Goal: Task Accomplishment & Management: Manage account settings

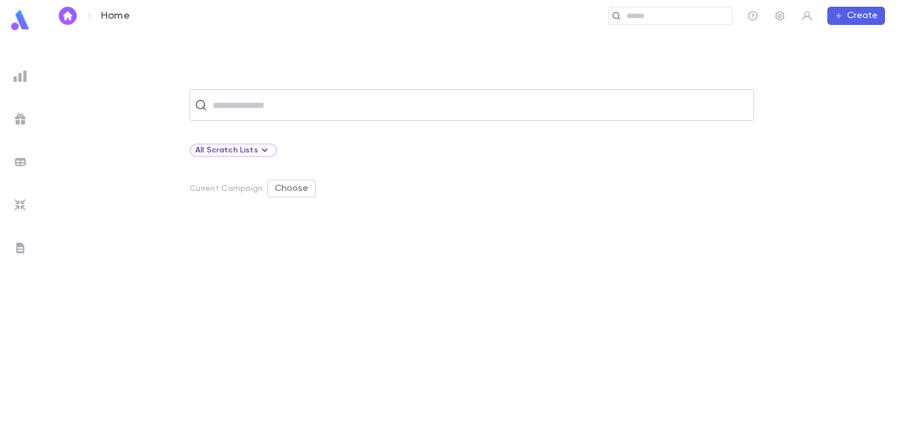
click at [295, 107] on input "text" at bounding box center [479, 104] width 540 height 21
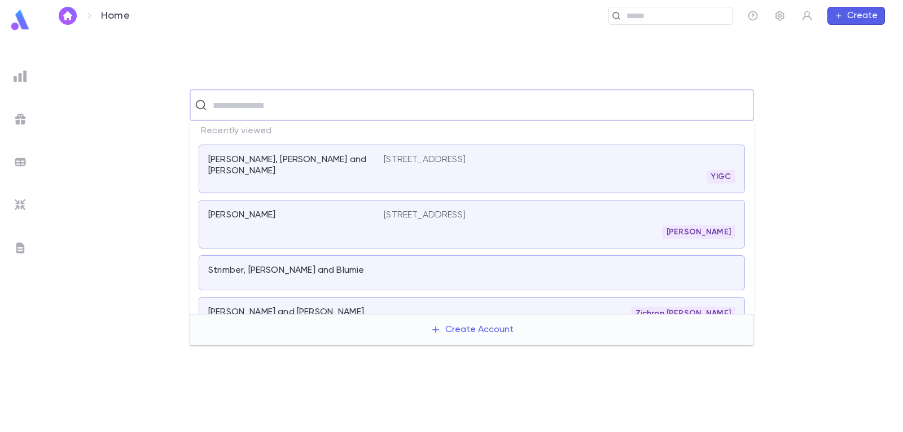
click at [277, 155] on p "[PERSON_NAME], [PERSON_NAME] and [PERSON_NAME]" at bounding box center [289, 165] width 162 height 23
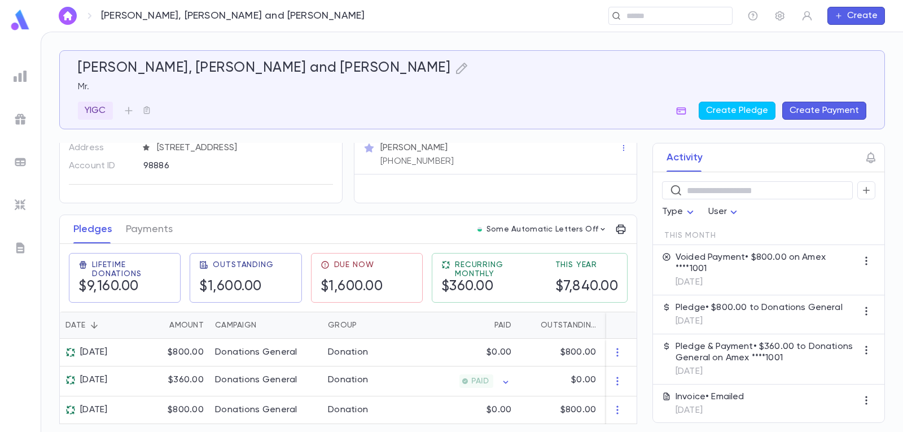
scroll to position [169, 0]
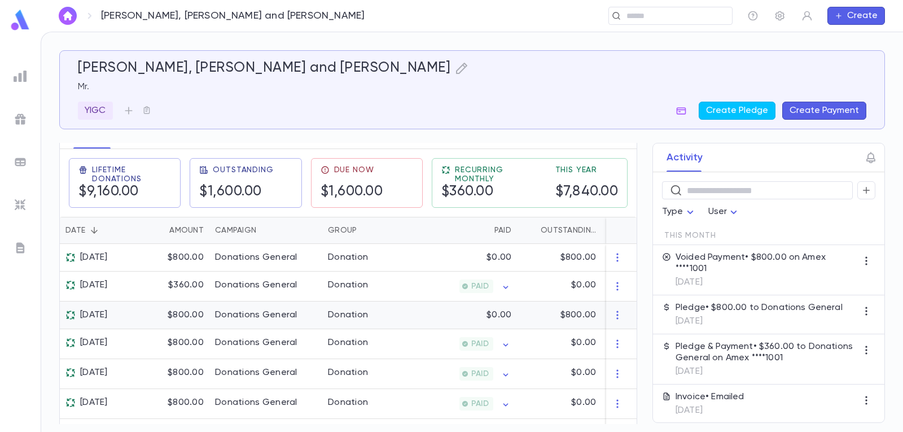
click at [410, 322] on div "$0.00" at bounding box center [462, 315] width 110 height 28
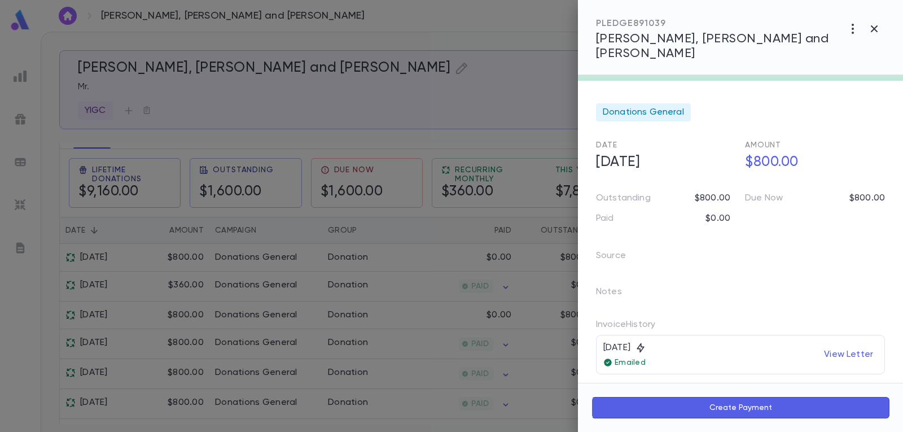
scroll to position [0, 0]
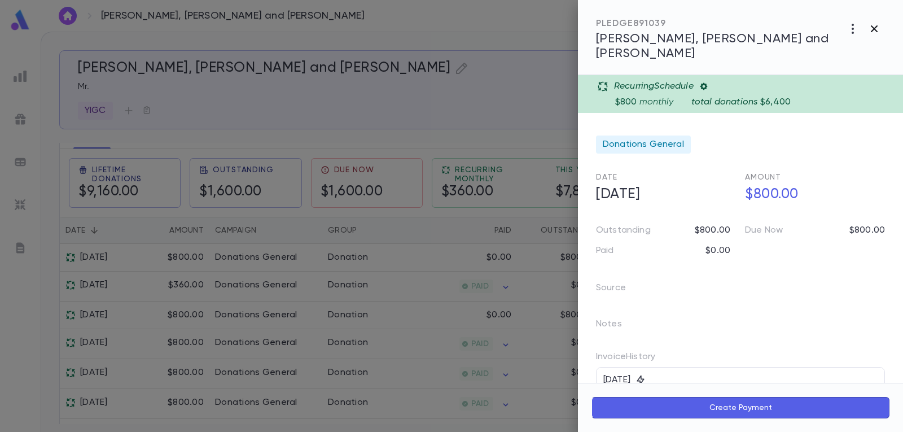
click at [583, 27] on icon "button" at bounding box center [874, 28] width 7 height 7
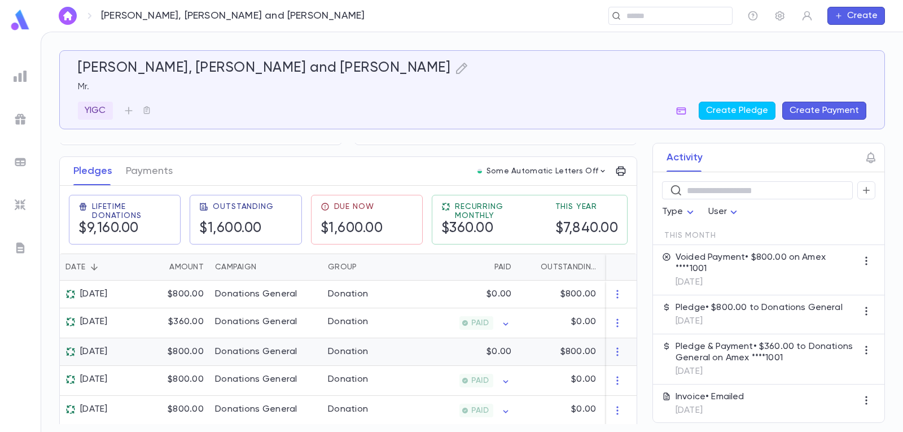
scroll to position [113, 0]
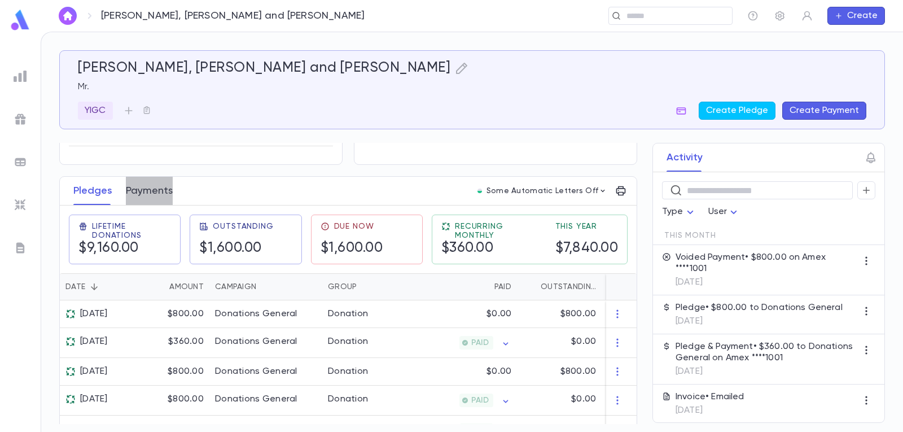
click at [137, 205] on button "Payments" at bounding box center [149, 191] width 47 height 28
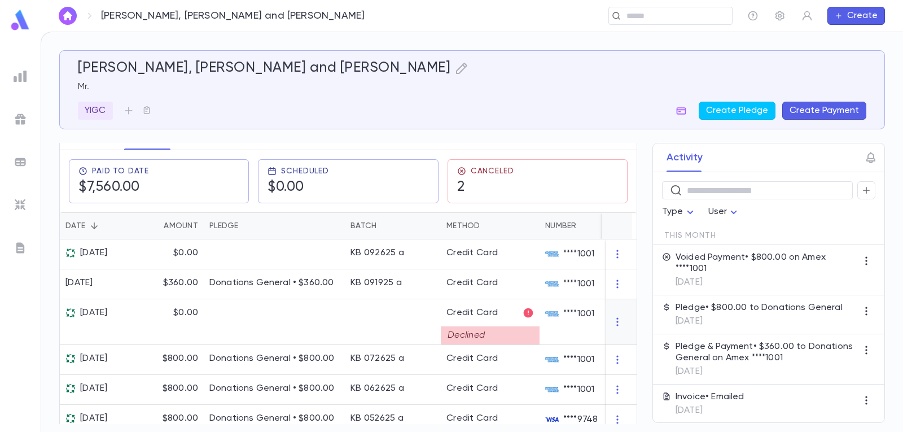
scroll to position [169, 0]
click at [86, 142] on div "[PERSON_NAME], [PERSON_NAME] and [PERSON_NAME] Mr. YIGC Create Pledge Create Pa…" at bounding box center [472, 237] width 826 height 374
click at [85, 147] on button "Pledges" at bounding box center [92, 134] width 38 height 28
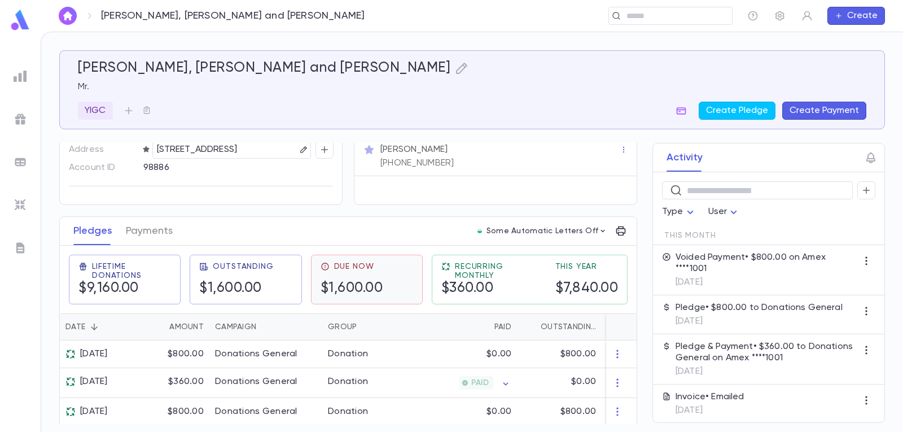
scroll to position [113, 0]
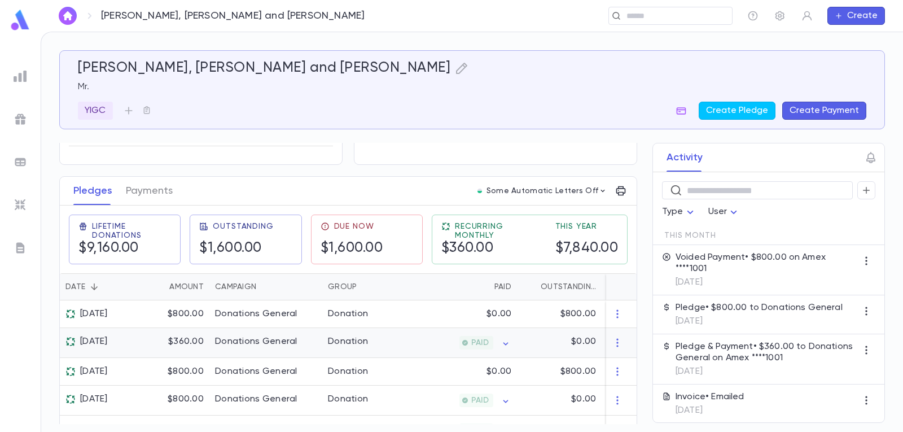
click at [420, 351] on div "PAID" at bounding box center [462, 343] width 110 height 30
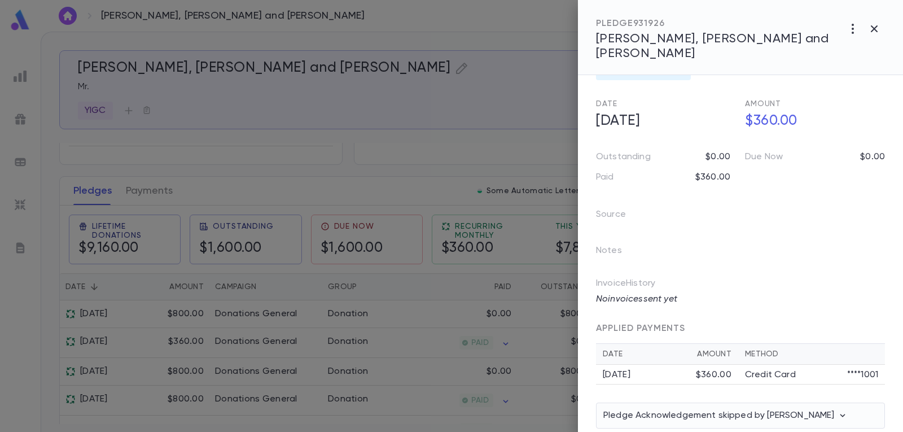
scroll to position [75, 0]
click at [583, 28] on icon "button" at bounding box center [875, 29] width 14 height 14
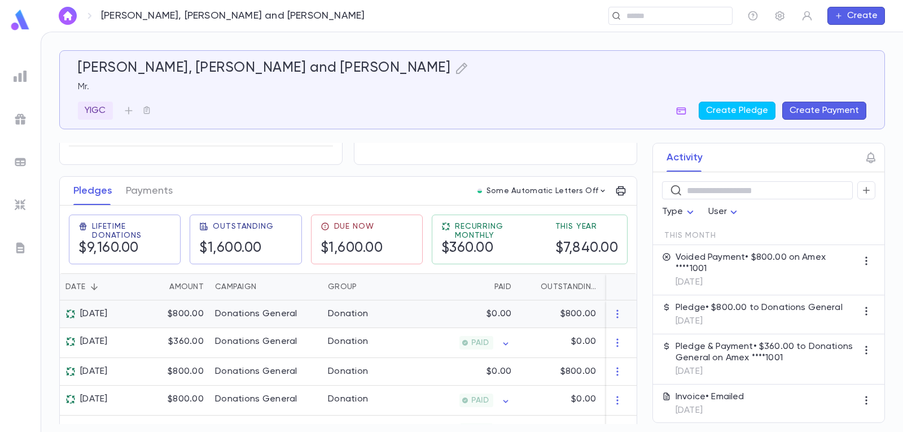
click at [513, 316] on div "$0.00" at bounding box center [462, 314] width 110 height 28
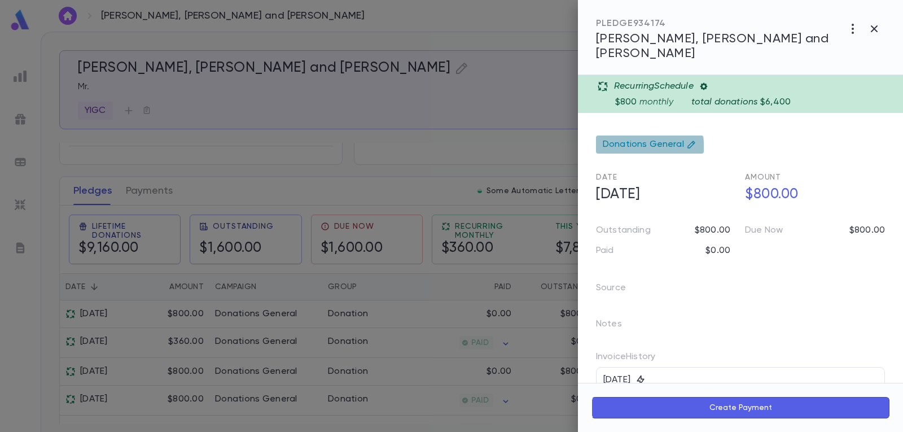
click at [583, 135] on div "Donations General" at bounding box center [650, 144] width 108 height 18
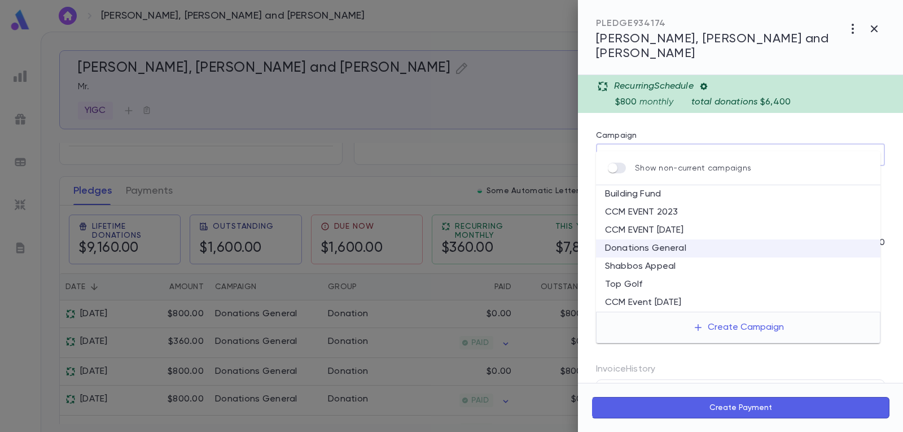
click at [583, 131] on div "Campaign" at bounding box center [740, 137] width 289 height 12
click at [583, 113] on form "**********" at bounding box center [740, 317] width 289 height 485
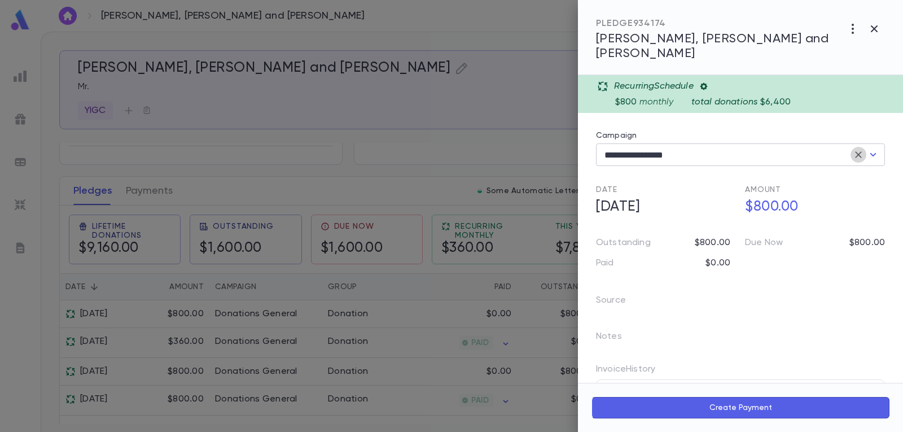
click at [583, 149] on icon "Clear" at bounding box center [858, 154] width 11 height 11
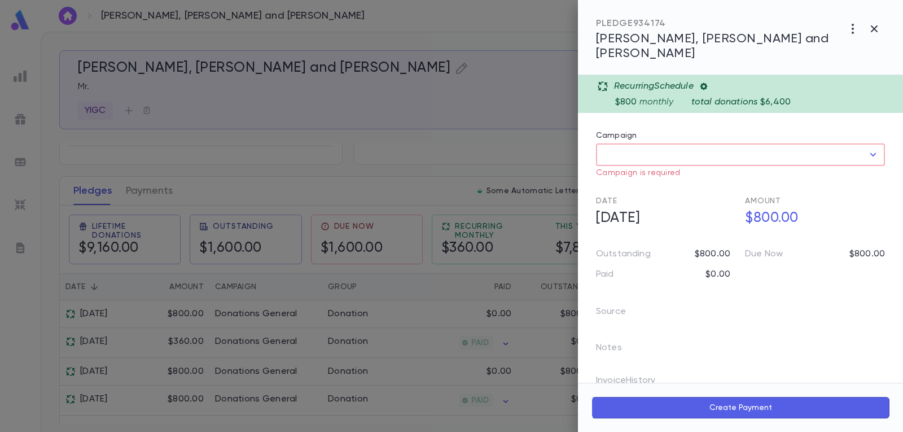
click at [583, 165] on form "Recurring Schedule $800 monthly total donations $6,400 Campaign ​ Campaign is r…" at bounding box center [740, 323] width 289 height 496
click at [583, 34] on icon "button" at bounding box center [853, 29] width 14 height 14
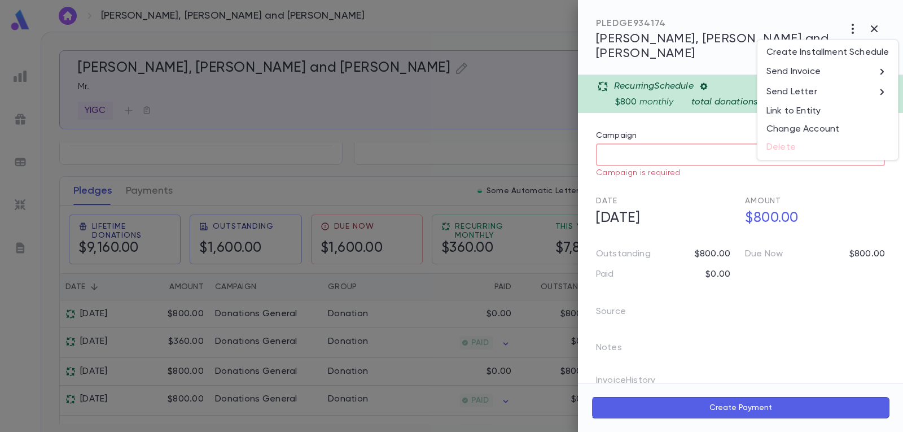
click at [583, 177] on div at bounding box center [451, 216] width 903 height 432
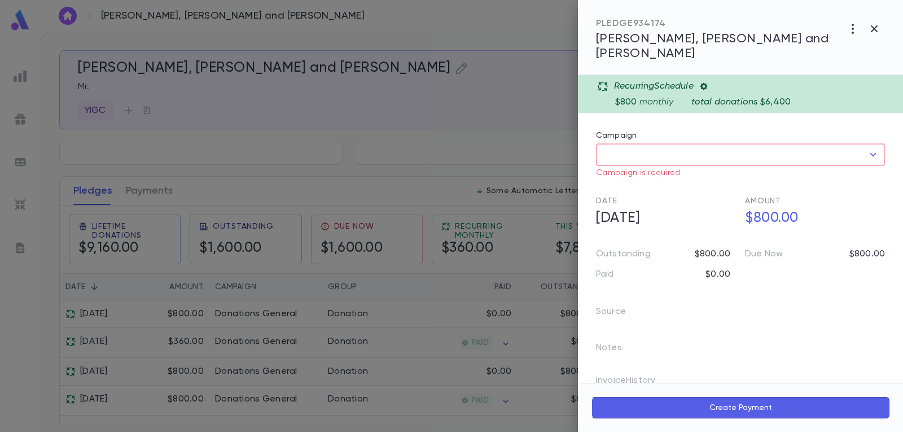
click at [583, 148] on input "Campaign" at bounding box center [732, 154] width 262 height 21
click at [583, 144] on input "Campaign" at bounding box center [732, 154] width 262 height 21
click at [583, 148] on icon "Open" at bounding box center [874, 155] width 14 height 14
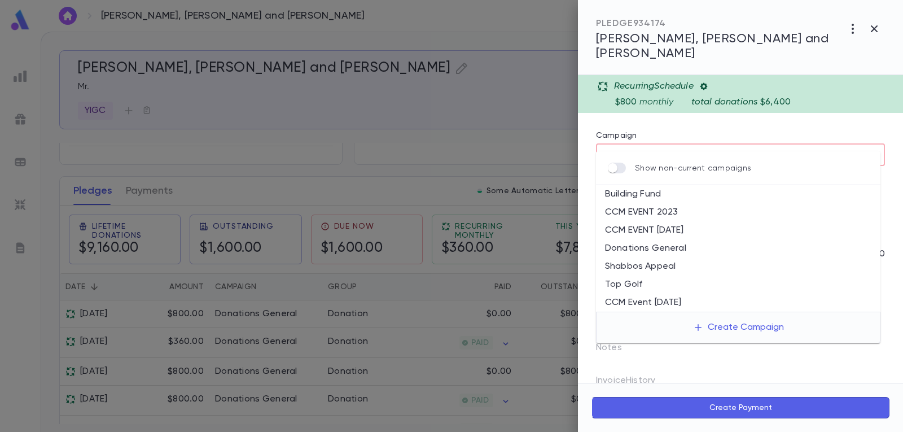
click at [583, 114] on form "Recurring Schedule $800 monthly total donations $6,400 Campaign ​ Campaign is r…" at bounding box center [740, 323] width 289 height 496
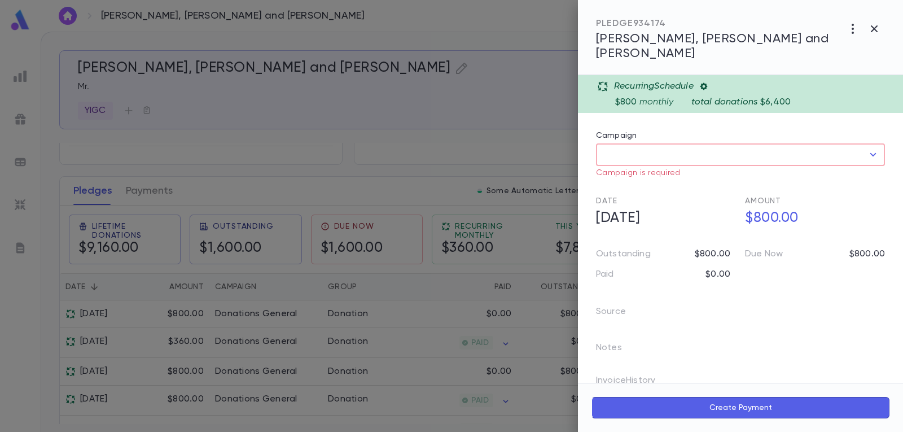
click at [583, 325] on div "Notes" at bounding box center [734, 343] width 303 height 36
click at [583, 27] on button "button" at bounding box center [874, 28] width 21 height 21
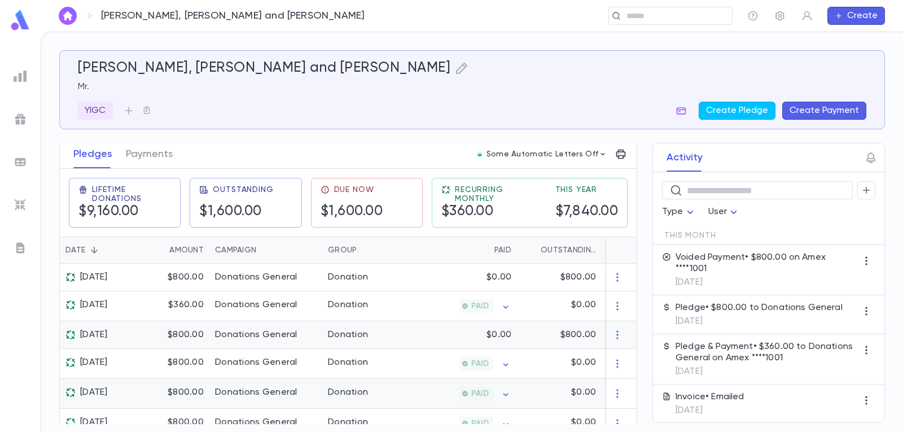
scroll to position [169, 0]
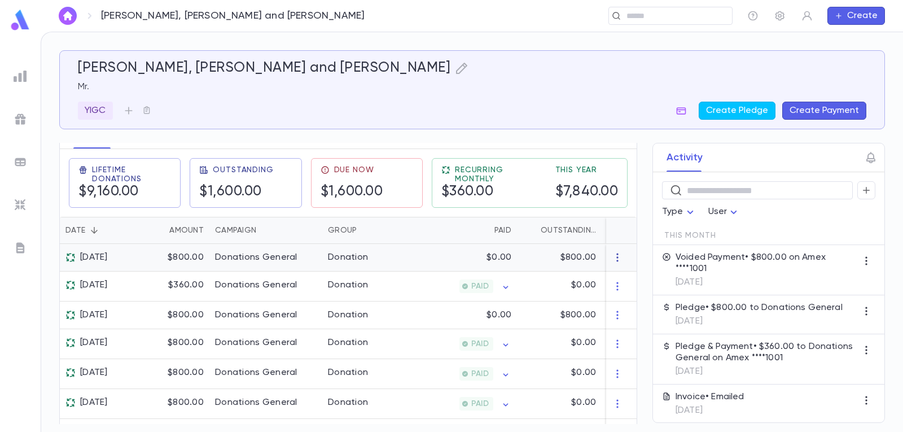
click at [583, 263] on icon "button" at bounding box center [617, 257] width 11 height 11
click at [583, 283] on ul "Delete" at bounding box center [633, 283] width 47 height 25
click at [583, 284] on ul "Delete" at bounding box center [633, 283] width 47 height 25
click at [21, 74] on div at bounding box center [451, 216] width 903 height 432
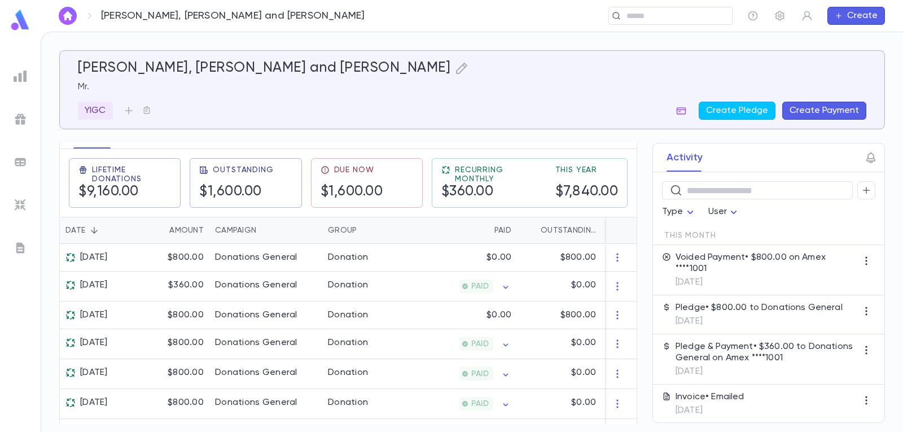
click at [17, 18] on img at bounding box center [20, 20] width 23 height 22
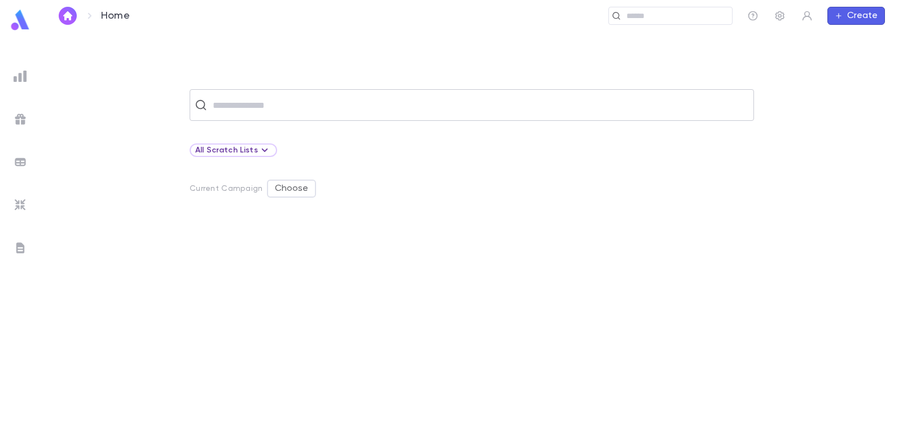
click at [262, 108] on input "text" at bounding box center [479, 104] width 540 height 21
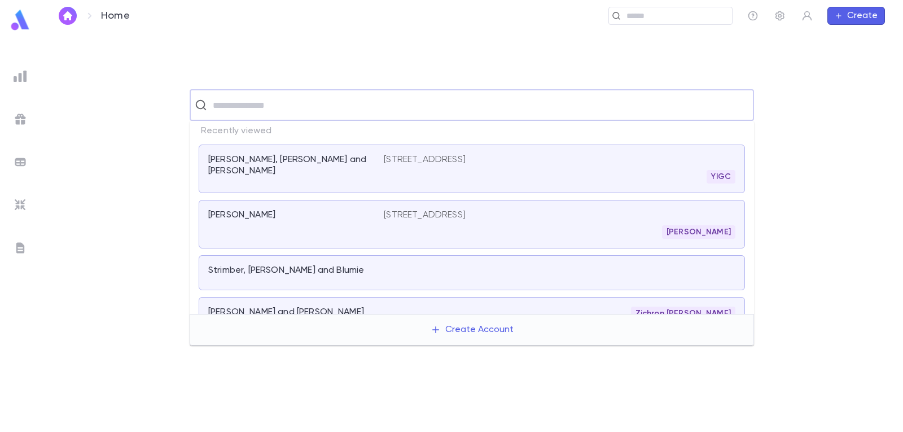
click at [261, 152] on div "Henfield, [PERSON_NAME] and [PERSON_NAME] [STREET_ADDRESS] YIGC" at bounding box center [472, 169] width 546 height 49
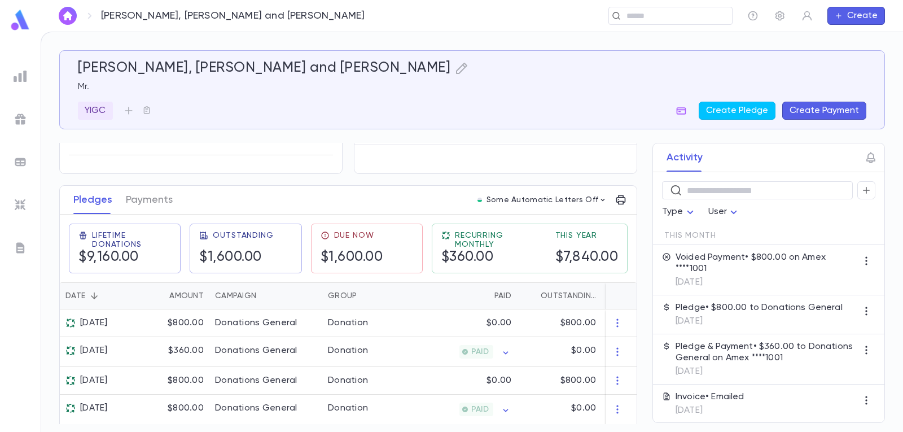
scroll to position [113, 0]
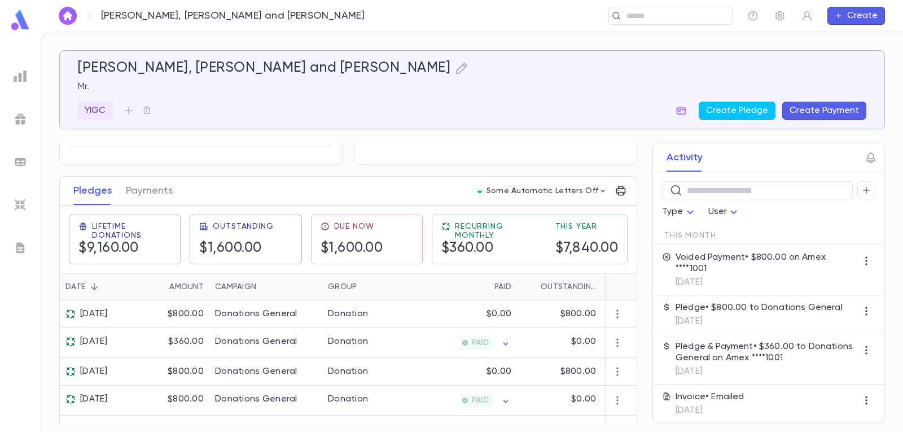
click at [173, 198] on div "Pledges Payments" at bounding box center [123, 191] width 113 height 28
click at [163, 198] on button "Payments" at bounding box center [149, 191] width 47 height 28
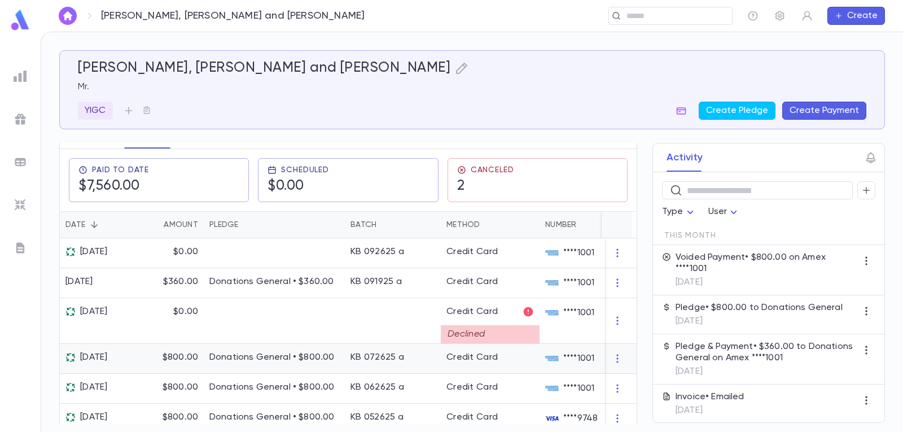
scroll to position [226, 0]
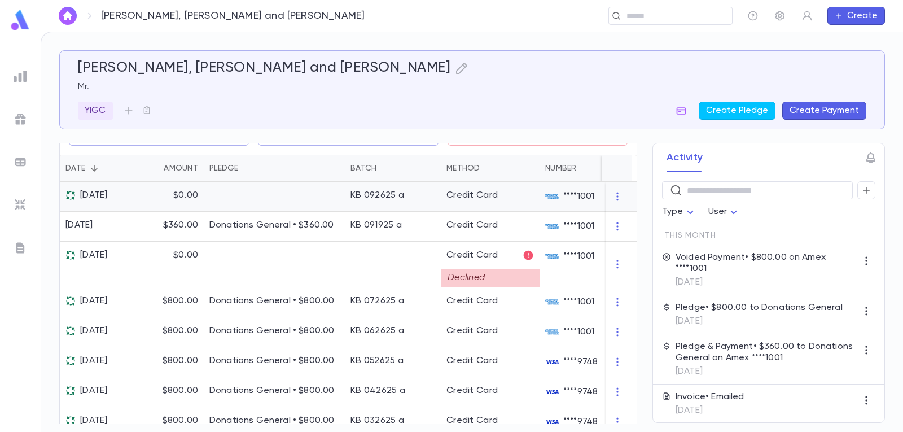
click at [358, 208] on div "KB 092625 a" at bounding box center [393, 197] width 96 height 30
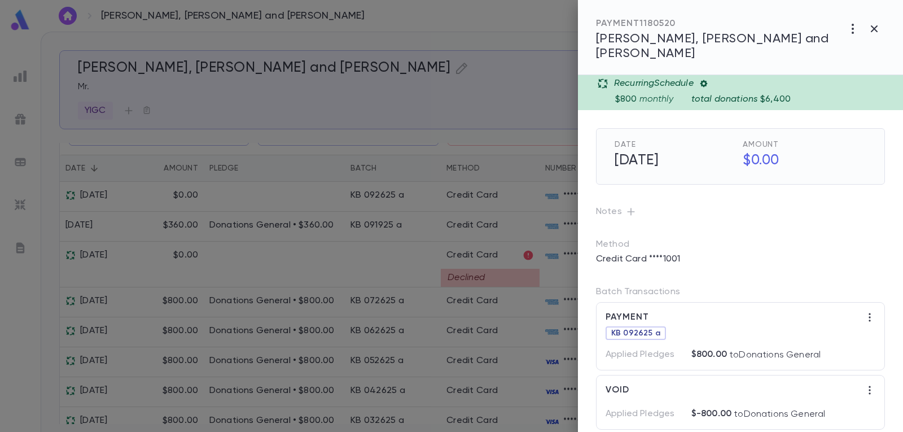
scroll to position [0, 0]
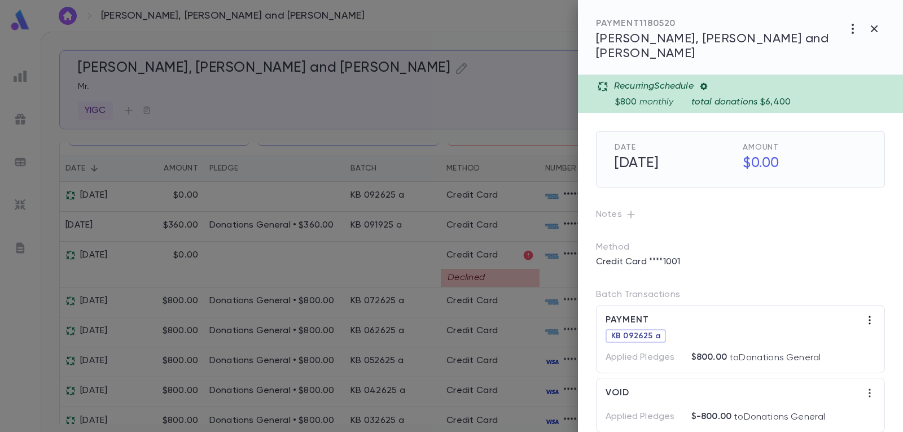
click at [583, 314] on icon "button" at bounding box center [869, 319] width 11 height 11
click at [583, 309] on div at bounding box center [451, 216] width 903 height 432
click at [583, 253] on div "Credit Card ****1001" at bounding box center [740, 262] width 289 height 18
click at [583, 28] on icon "button" at bounding box center [874, 28] width 7 height 7
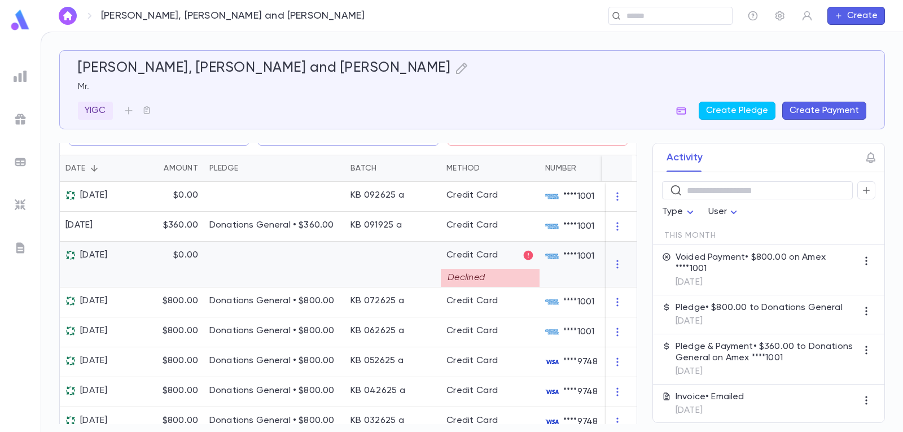
click at [402, 275] on div at bounding box center [393, 265] width 96 height 46
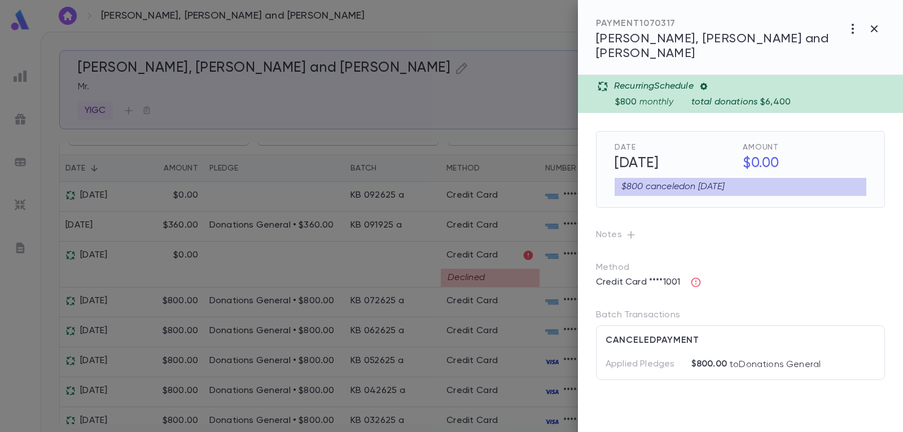
click at [583, 352] on div "$800.00 to Donations General" at bounding box center [780, 361] width 191 height 19
click at [583, 358] on p "$800.00" at bounding box center [710, 364] width 36 height 12
click at [583, 29] on icon "button" at bounding box center [875, 29] width 14 height 14
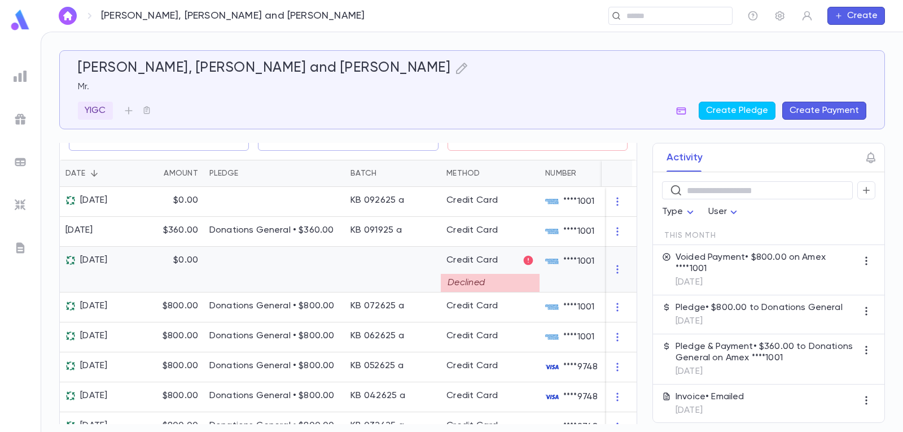
scroll to position [226, 0]
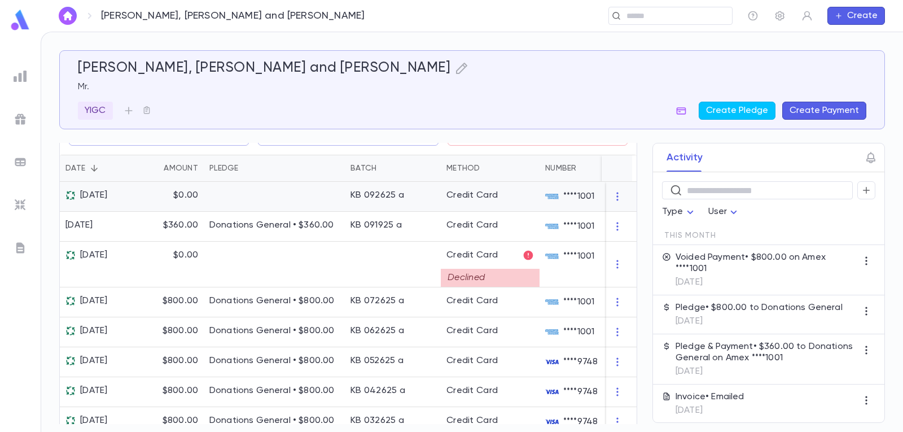
click at [423, 208] on div "KB 092625 a" at bounding box center [393, 197] width 96 height 30
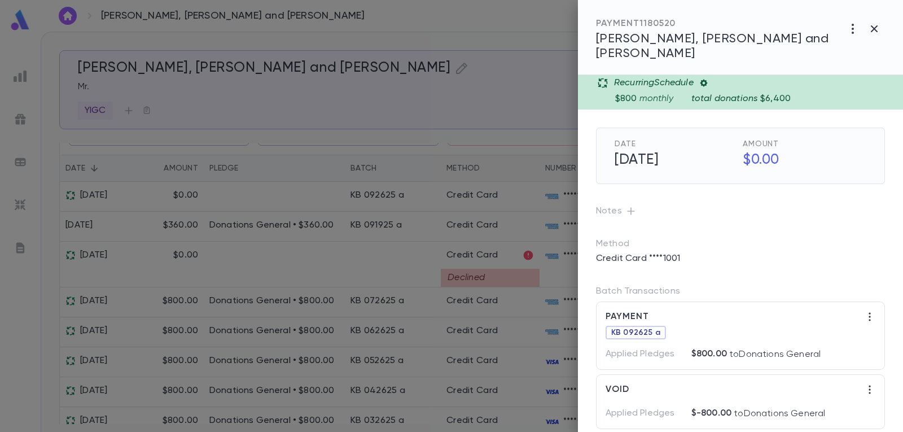
scroll to position [4, 0]
click at [583, 325] on div "KB 092625 a" at bounding box center [741, 336] width 270 height 23
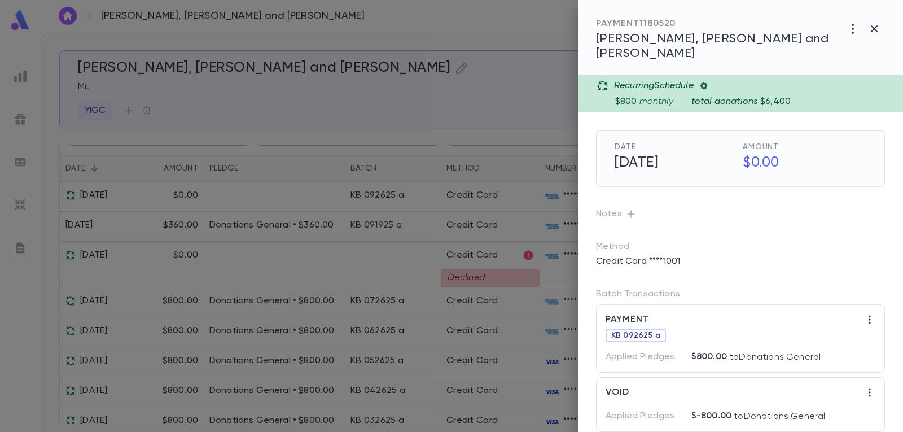
scroll to position [0, 0]
click at [583, 28] on icon "button" at bounding box center [875, 29] width 14 height 14
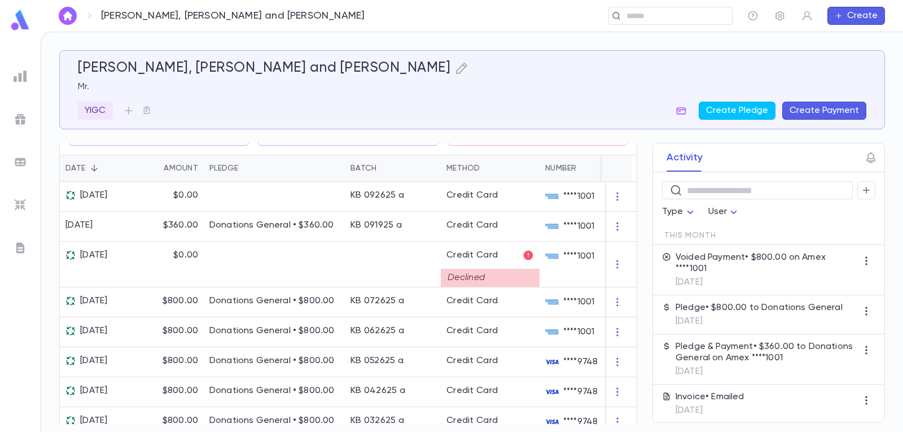
click at [24, 71] on img at bounding box center [21, 76] width 14 height 14
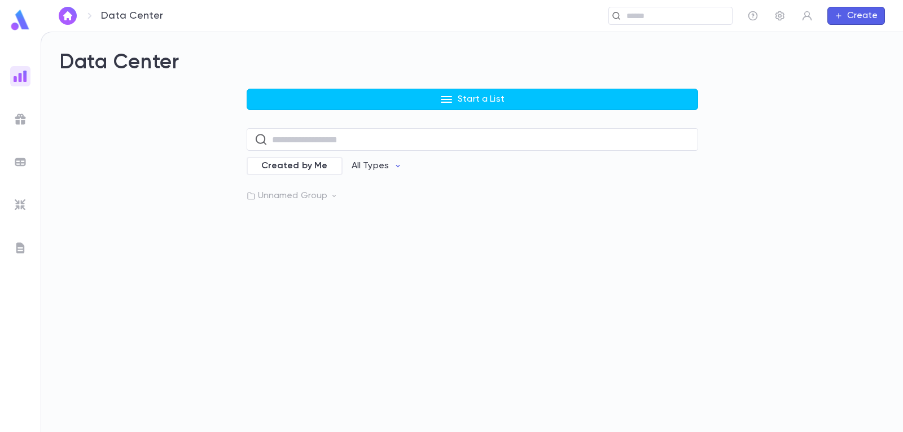
click at [16, 20] on img at bounding box center [20, 20] width 23 height 22
